Goal: Information Seeking & Learning: Compare options

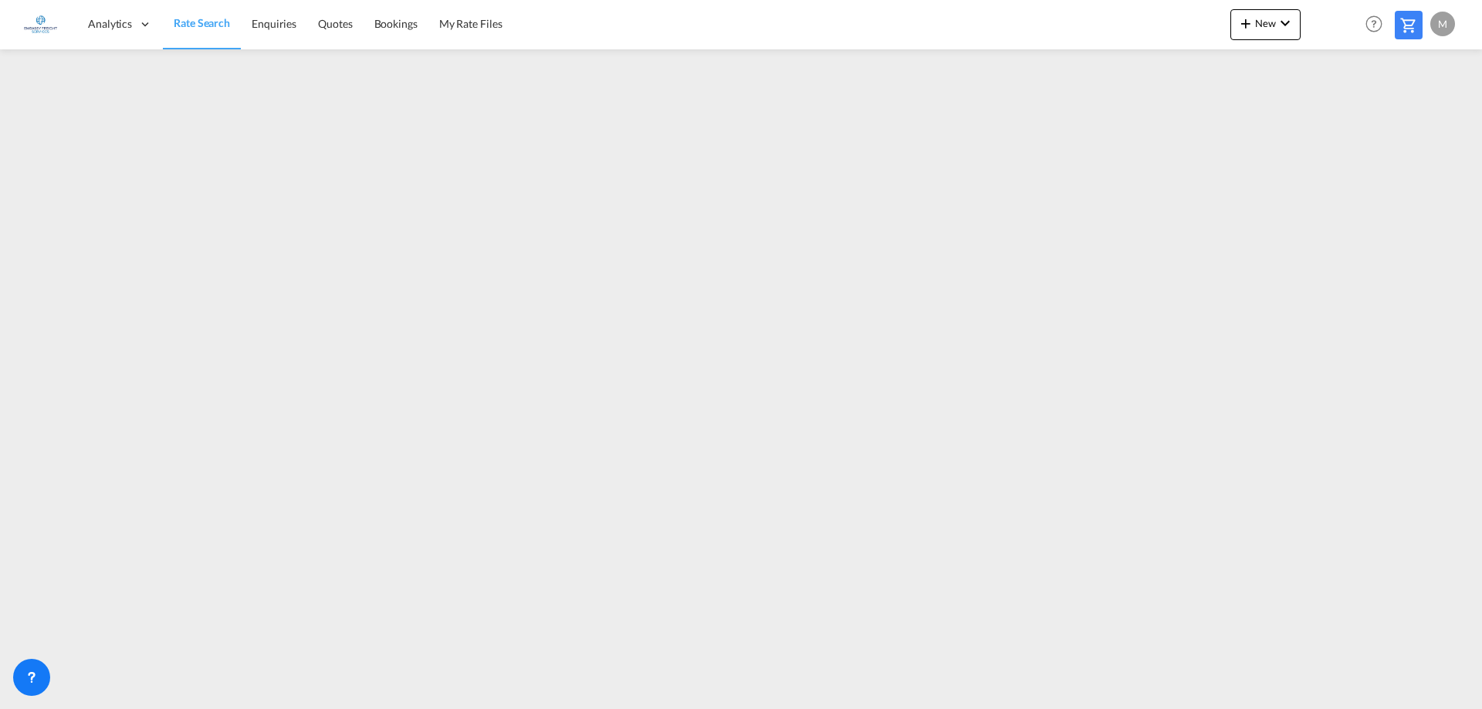
drag, startPoint x: 201, startPoint y: 23, endPoint x: 204, endPoint y: 35, distance: 12.0
click at [201, 23] on span "Rate Search" at bounding box center [202, 22] width 56 height 13
